Goal: Transaction & Acquisition: Purchase product/service

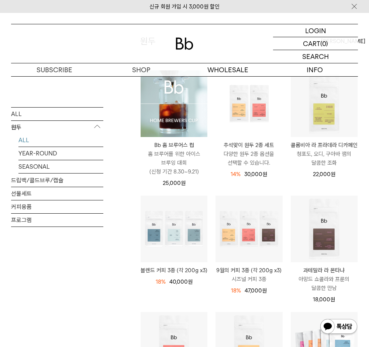
scroll to position [79, 0]
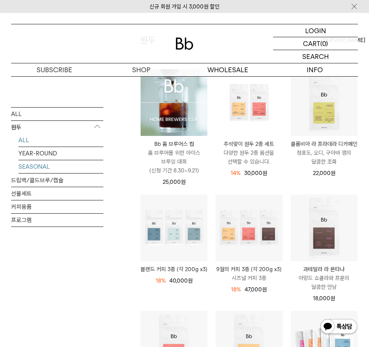
click at [53, 171] on link "SEASONAL" at bounding box center [60, 166] width 85 height 13
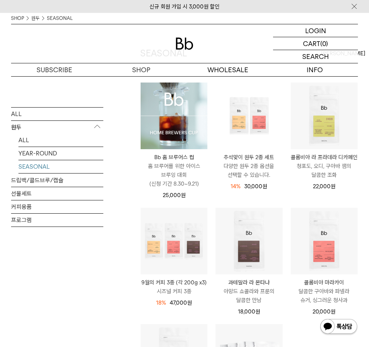
scroll to position [68, 0]
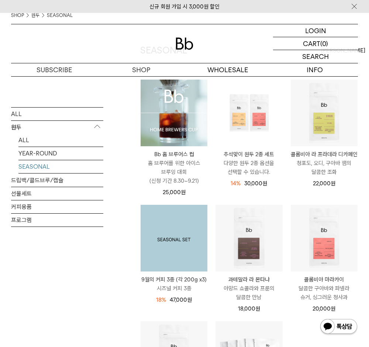
click at [187, 250] on img at bounding box center [174, 238] width 67 height 67
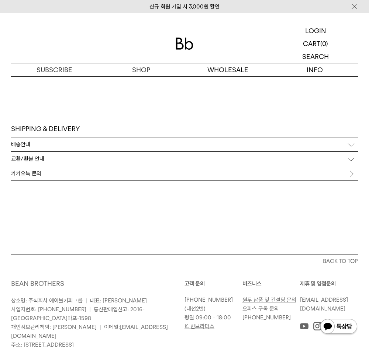
scroll to position [2148, 0]
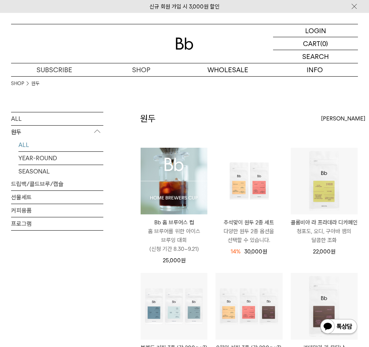
scroll to position [79, 0]
